Goal: Task Accomplishment & Management: Use online tool/utility

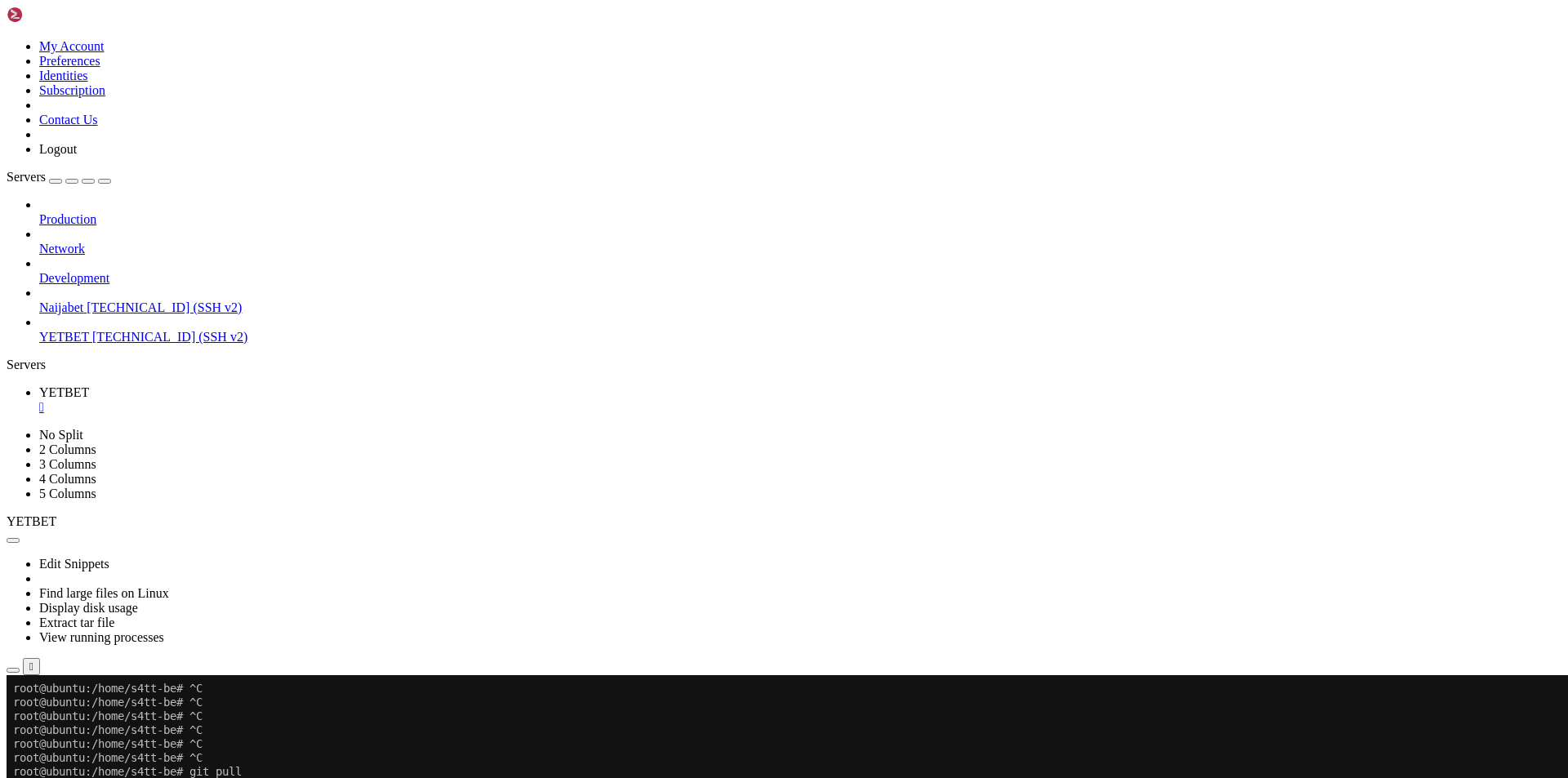
scroll to position [4914, 0]
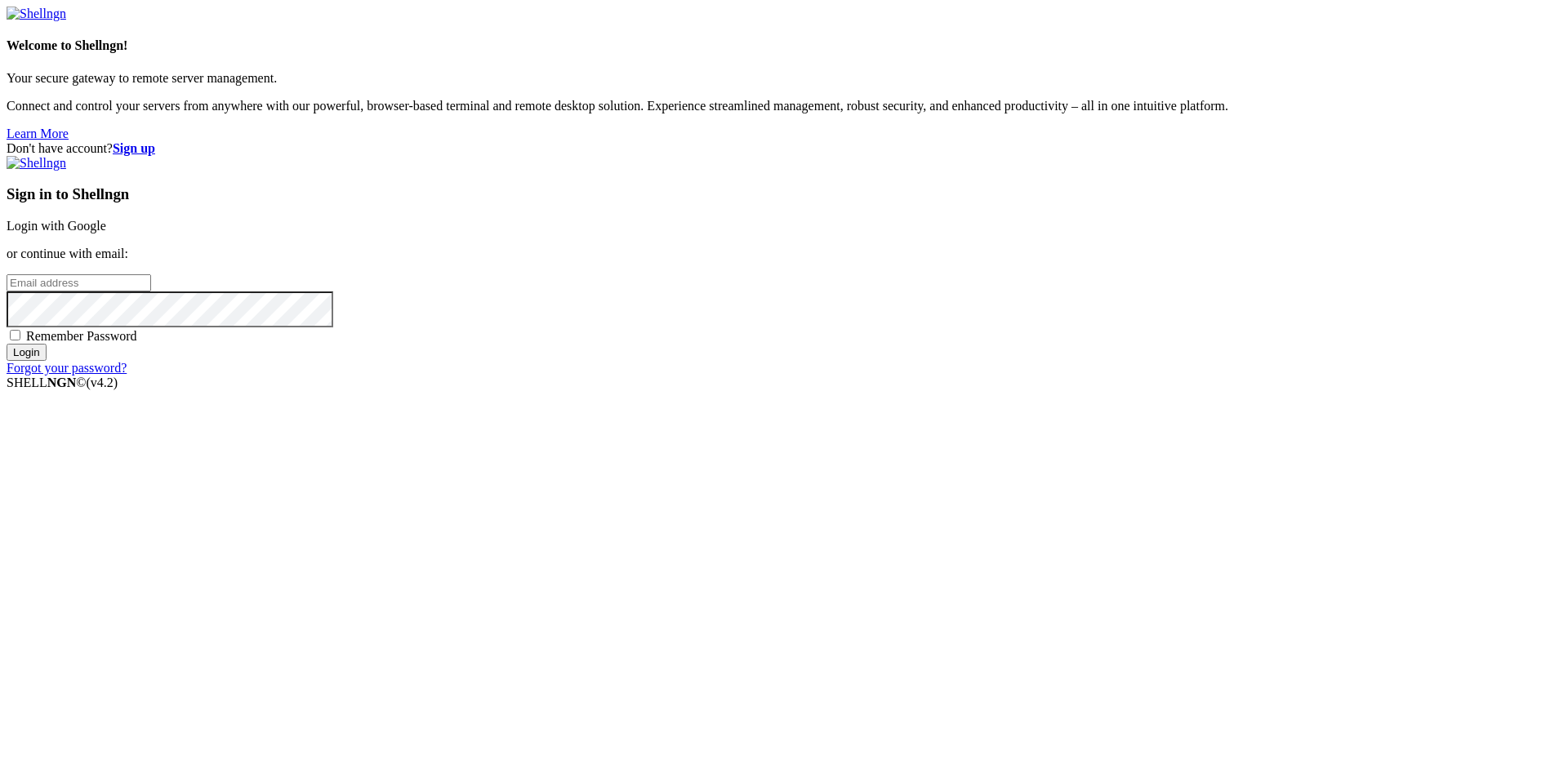
click at [106, 233] on link "Login with Google" at bounding box center [57, 226] width 100 height 14
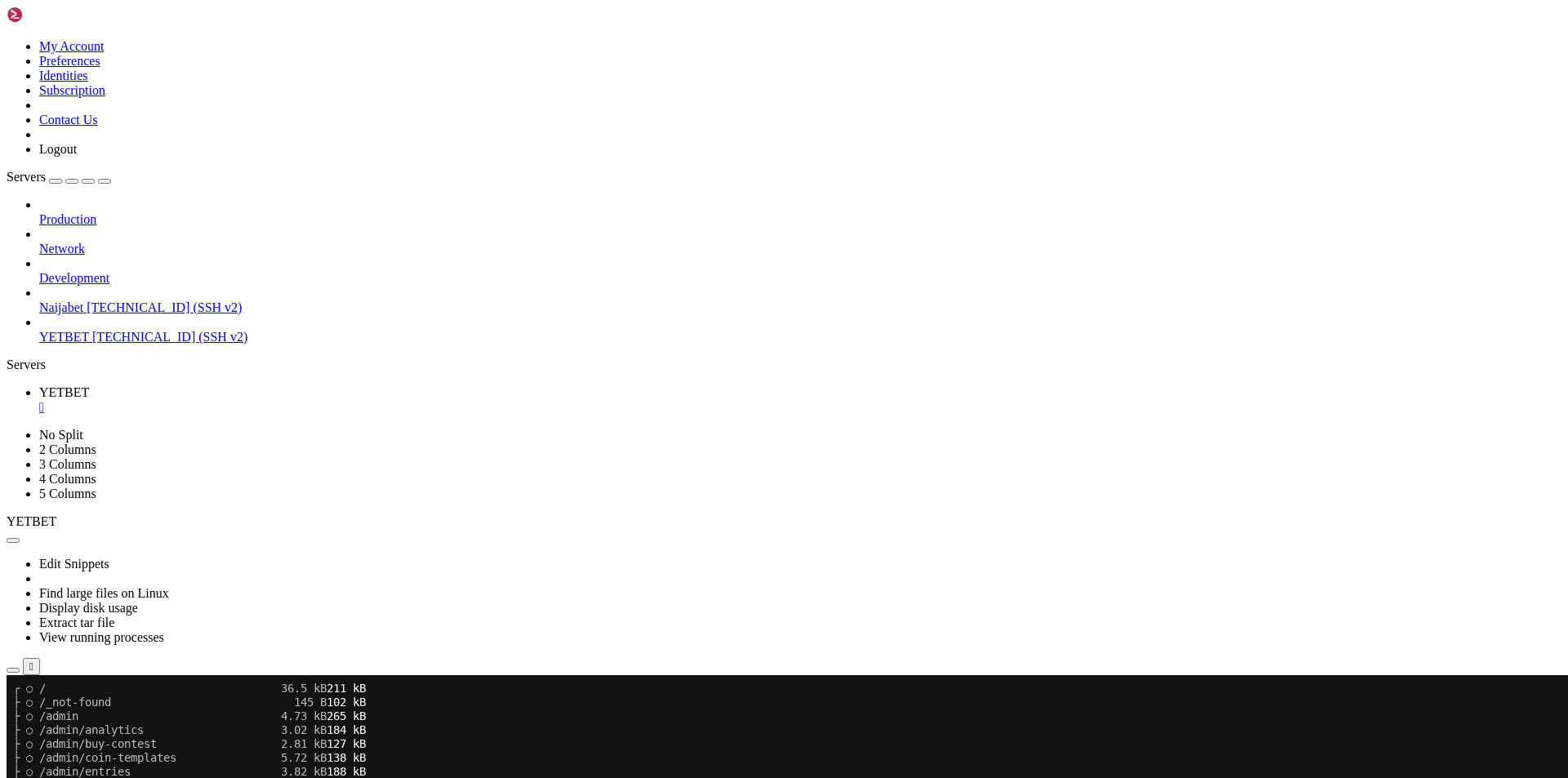
scroll to position [6025, 0]
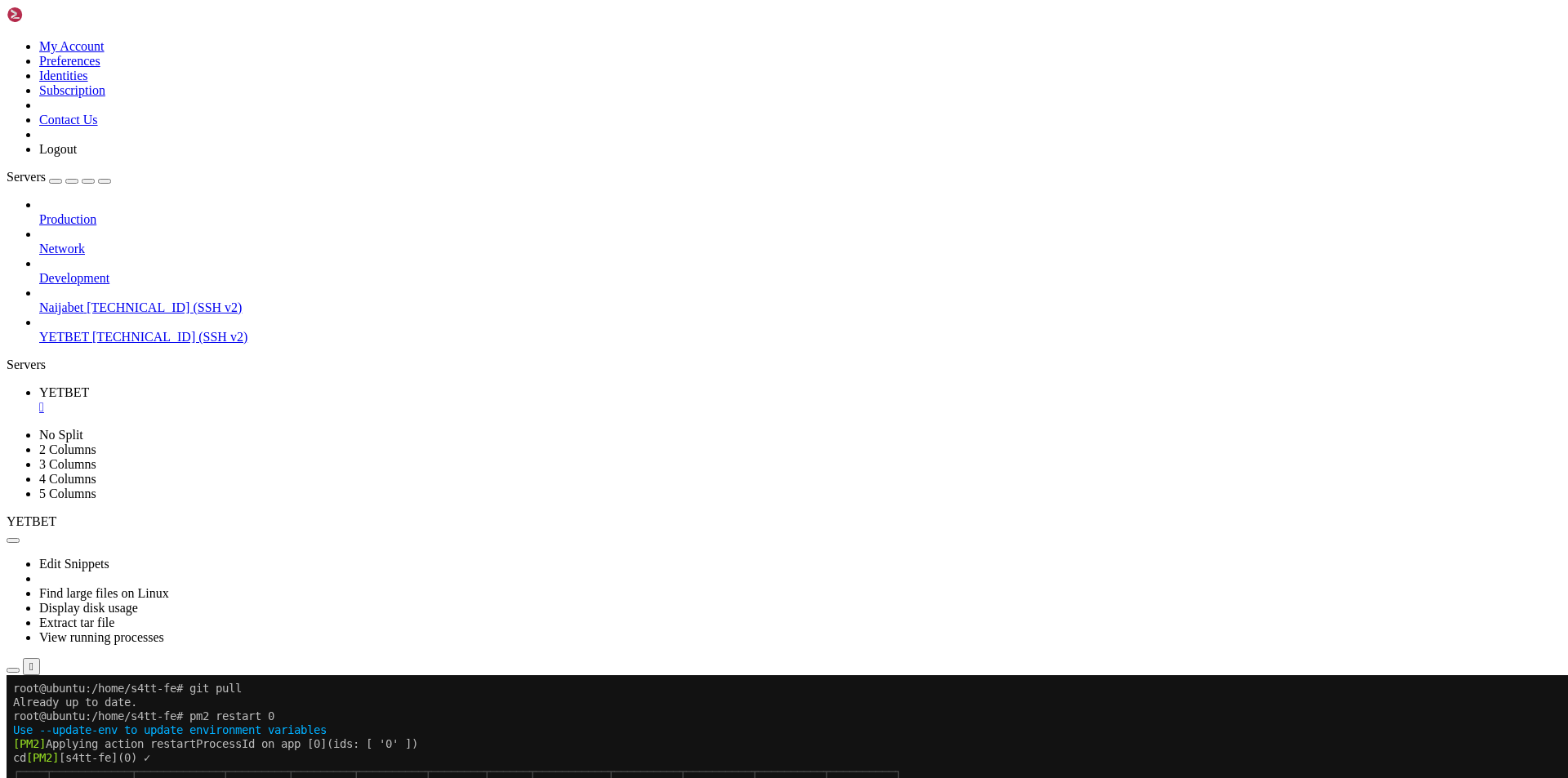
scroll to position [6719, 0]
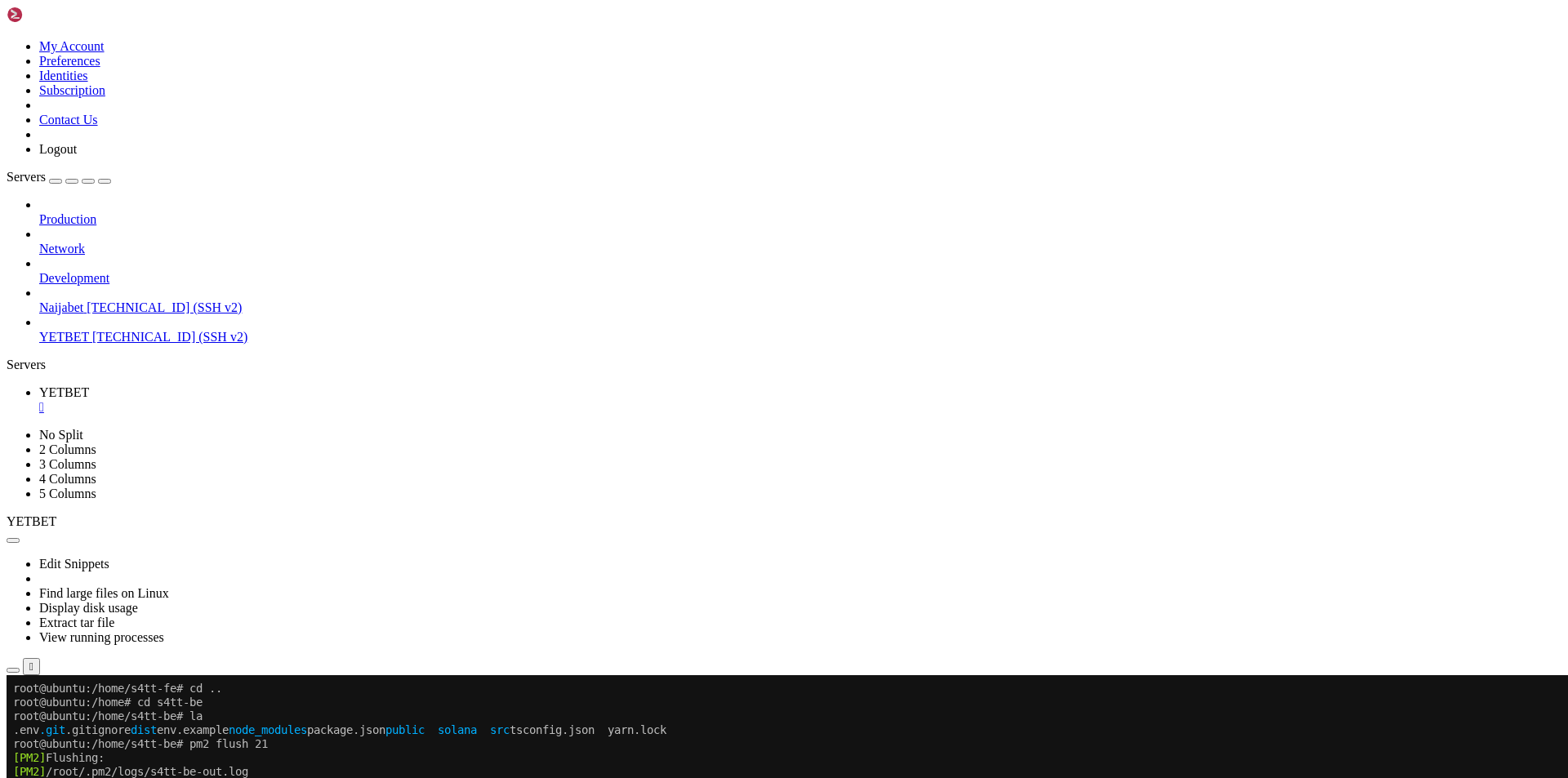
scroll to position [6886, 0]
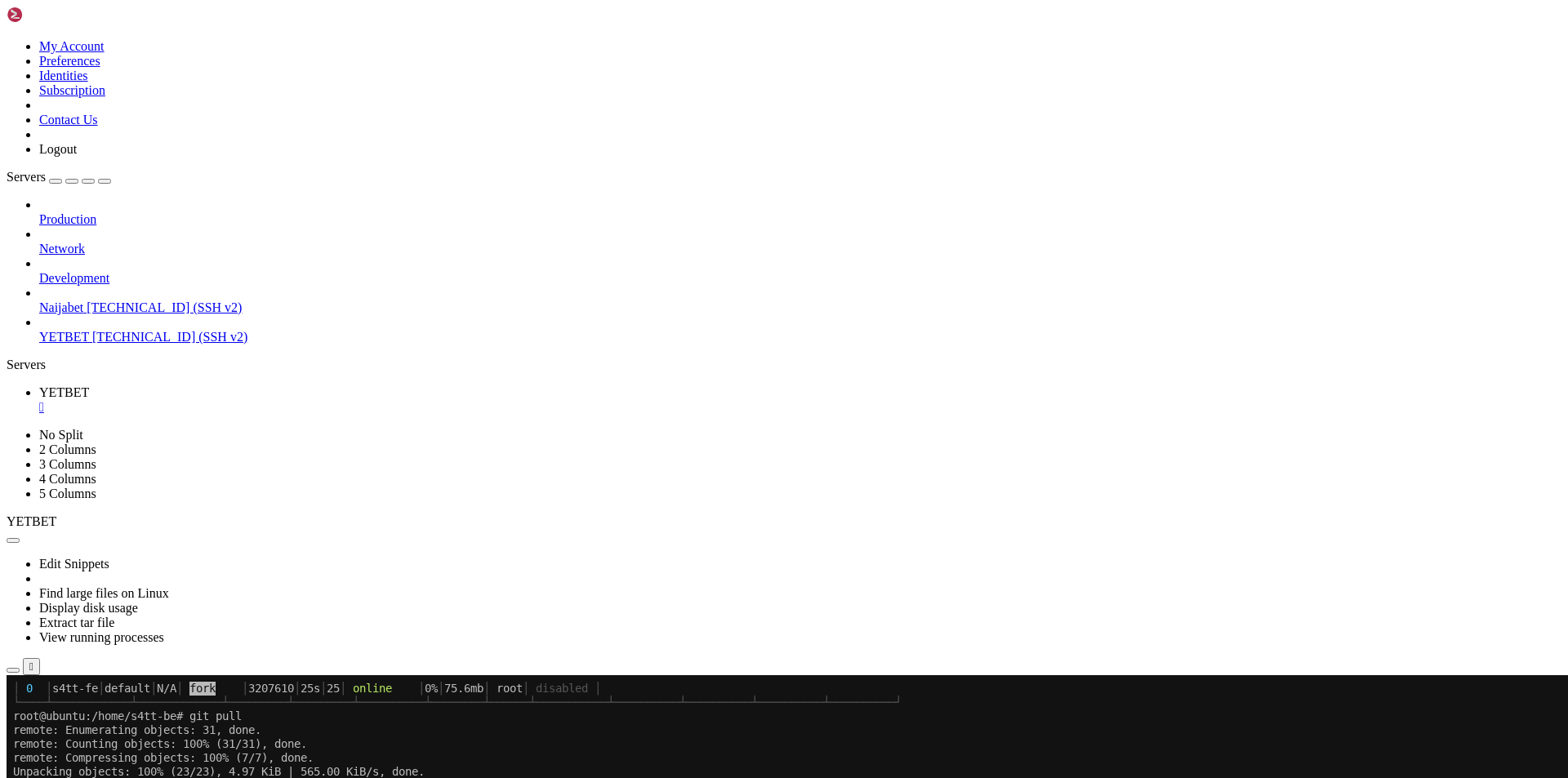
scroll to position [7094, 0]
